Goal: Information Seeking & Learning: Learn about a topic

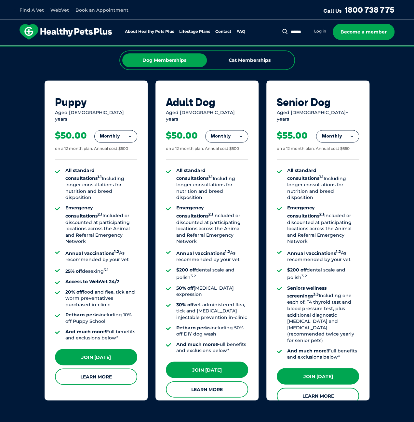
scroll to position [293, 0]
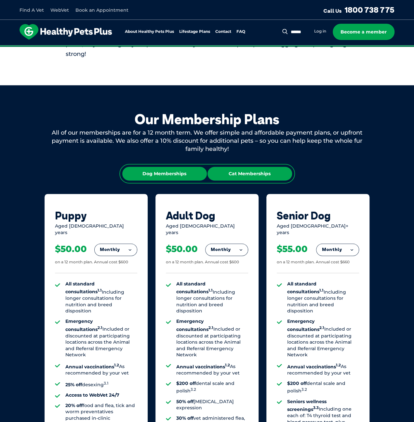
click at [259, 171] on div "Cat Memberships" at bounding box center [249, 174] width 85 height 14
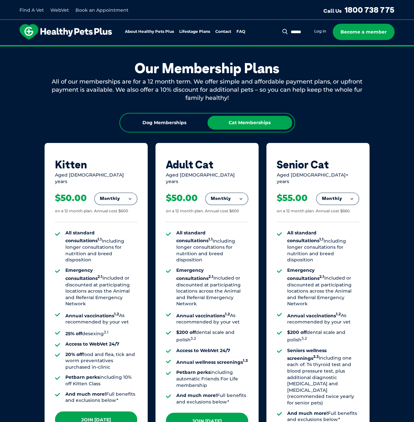
scroll to position [358, 0]
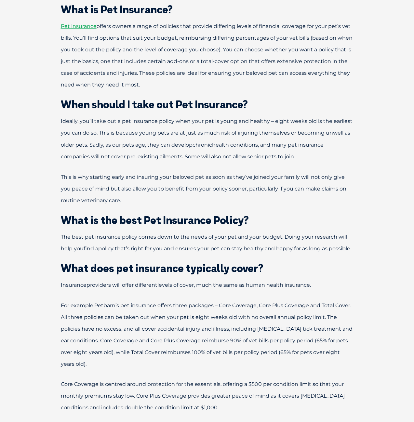
scroll to position [488, 0]
